Goal: Find specific page/section: Find specific page/section

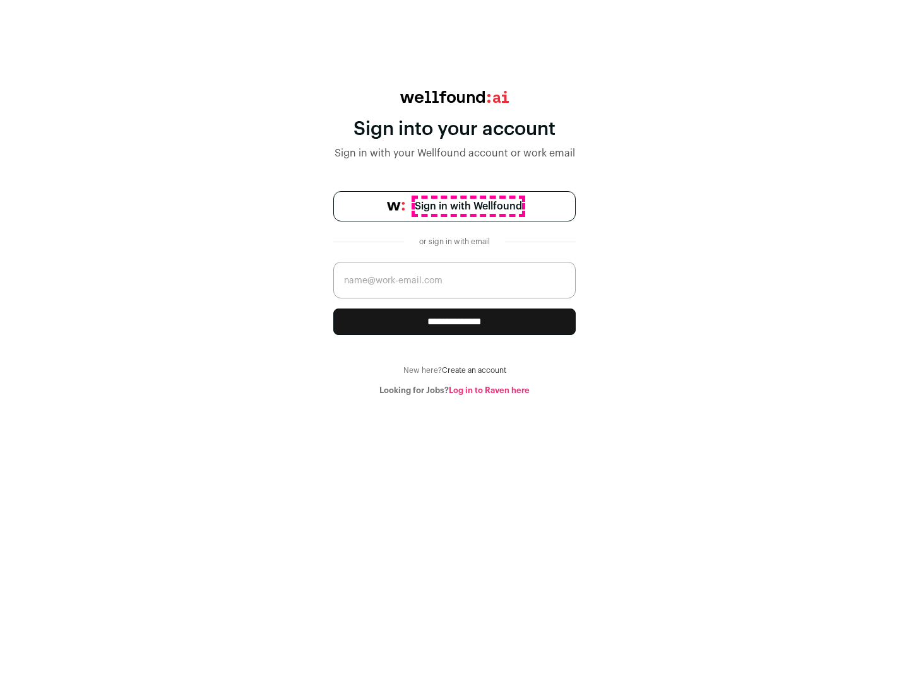
click at [468, 206] on span "Sign in with Wellfound" at bounding box center [468, 206] width 107 height 15
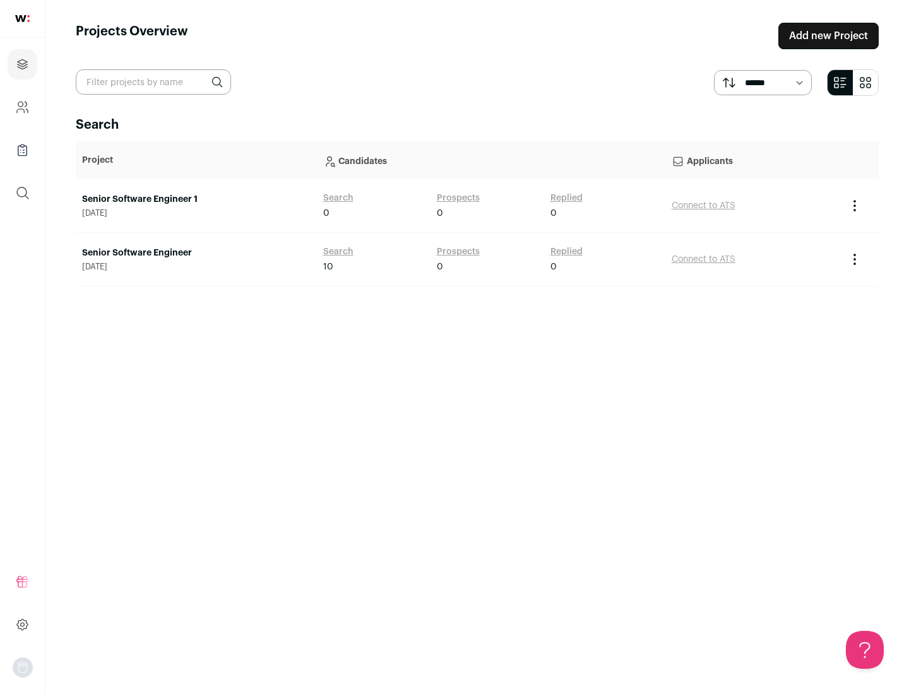
click at [196, 253] on link "Senior Software Engineer" at bounding box center [196, 253] width 228 height 13
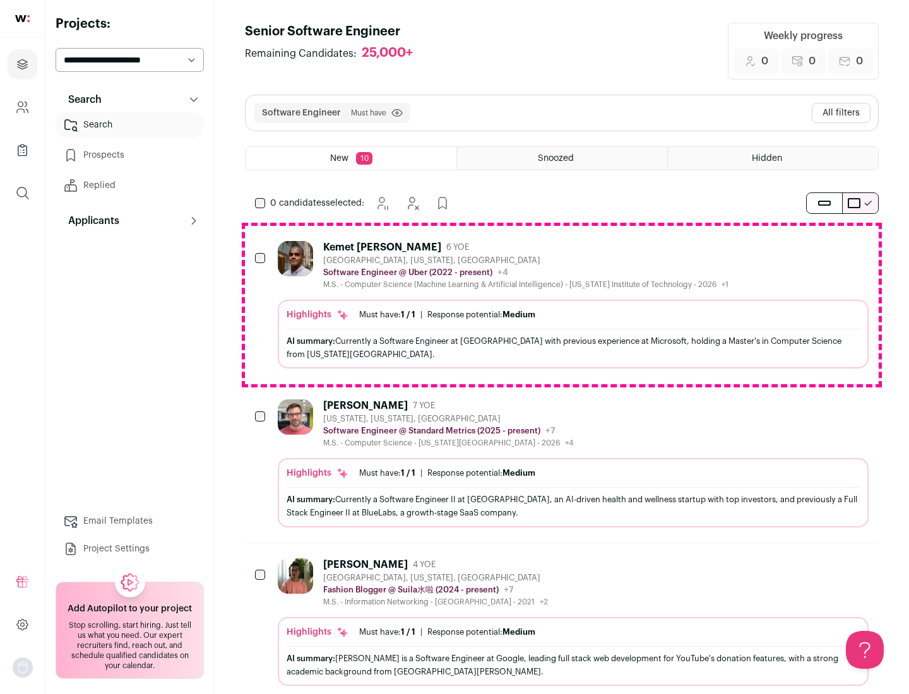
click at [562, 305] on div "Highlights Must have: 1 / 1 How many must haves have been fulfilled? | Response…" at bounding box center [573, 334] width 591 height 69
